Goal: Task Accomplishment & Management: Manage account settings

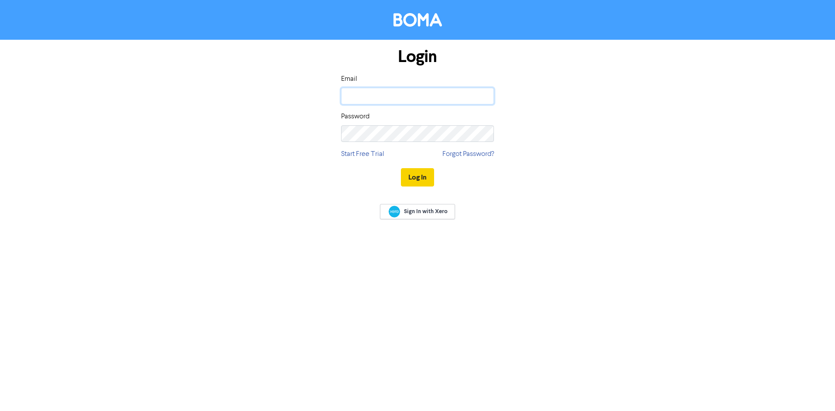
type input "[EMAIL_ADDRESS][DOMAIN_NAME]"
click at [428, 176] on button "Log In" at bounding box center [417, 177] width 33 height 18
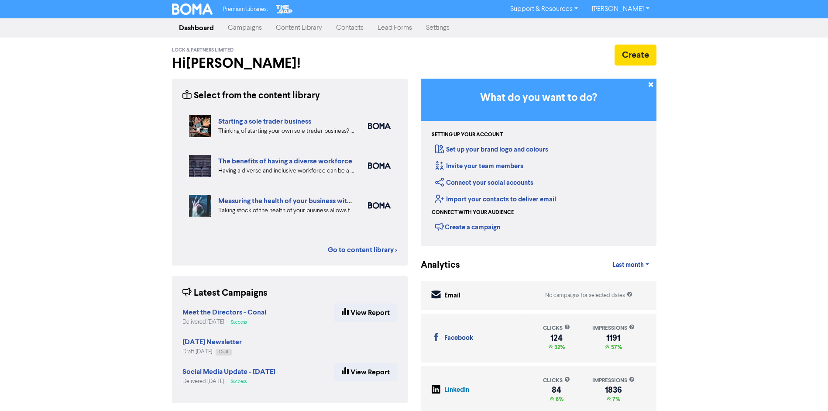
click at [248, 29] on link "Campaigns" at bounding box center [245, 27] width 48 height 17
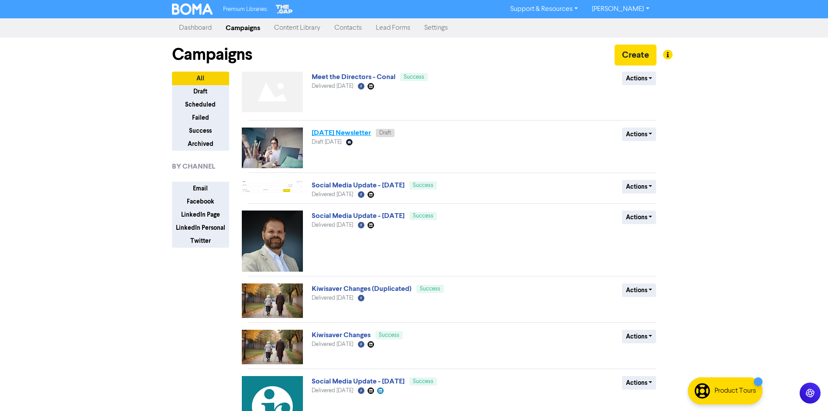
click at [353, 132] on link "[DATE] Newsletter" at bounding box center [341, 132] width 59 height 9
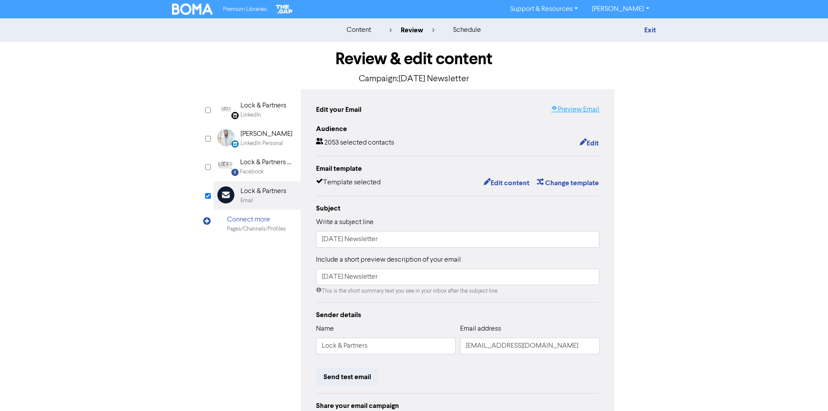
click at [571, 112] on link "Preview Email" at bounding box center [575, 109] width 48 height 10
